Goal: Register for event/course

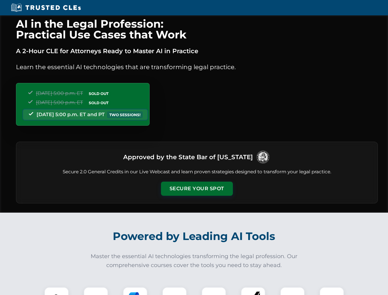
click at [196, 188] on button "Secure Your Spot" at bounding box center [197, 188] width 72 height 14
click at [56, 291] on img at bounding box center [57, 299] width 18 height 18
click at [96, 291] on div at bounding box center [95, 299] width 25 height 25
click at [135, 291] on div at bounding box center [135, 299] width 25 height 25
